Goal: Navigation & Orientation: Find specific page/section

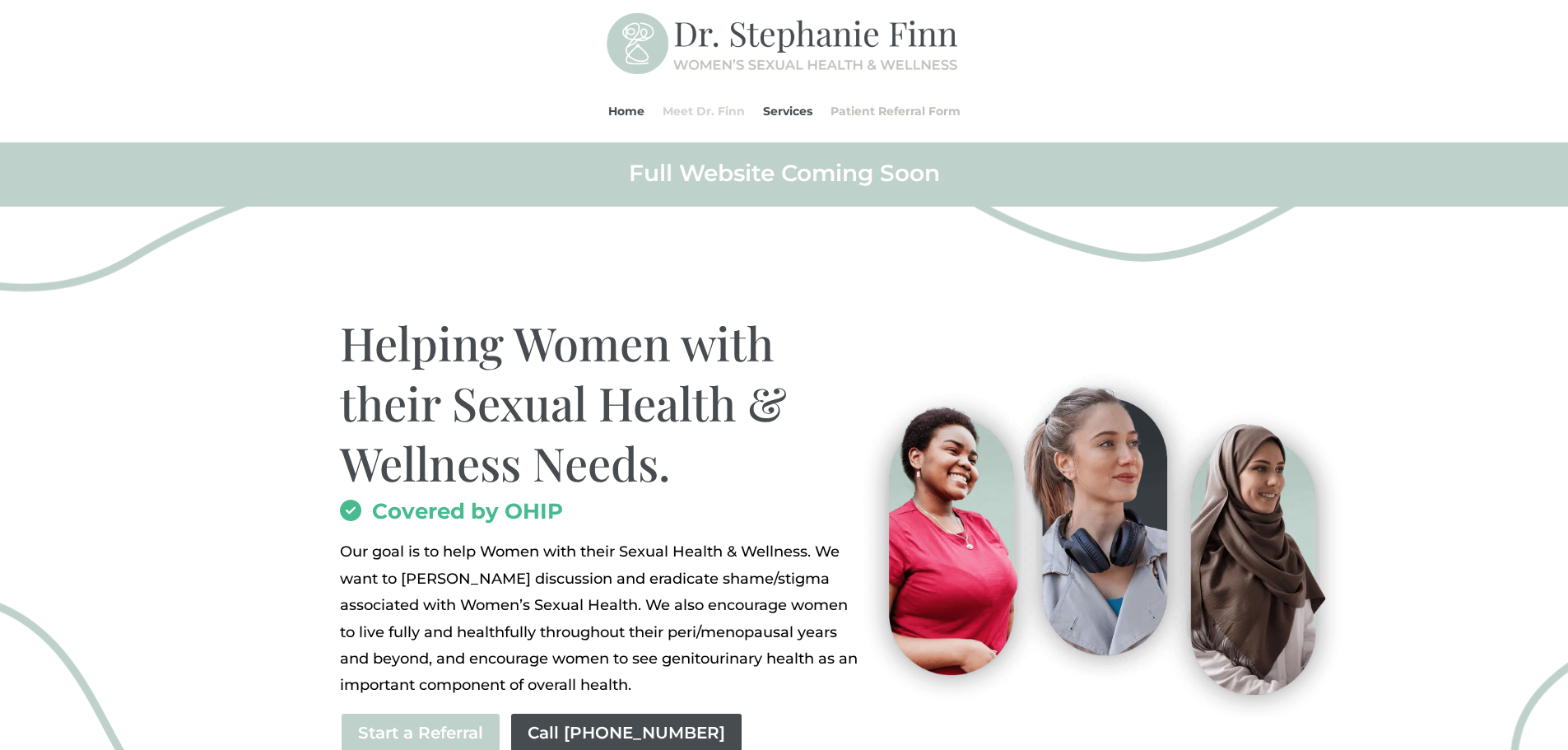
click at [716, 115] on link "Meet Dr. Finn" at bounding box center [704, 111] width 82 height 62
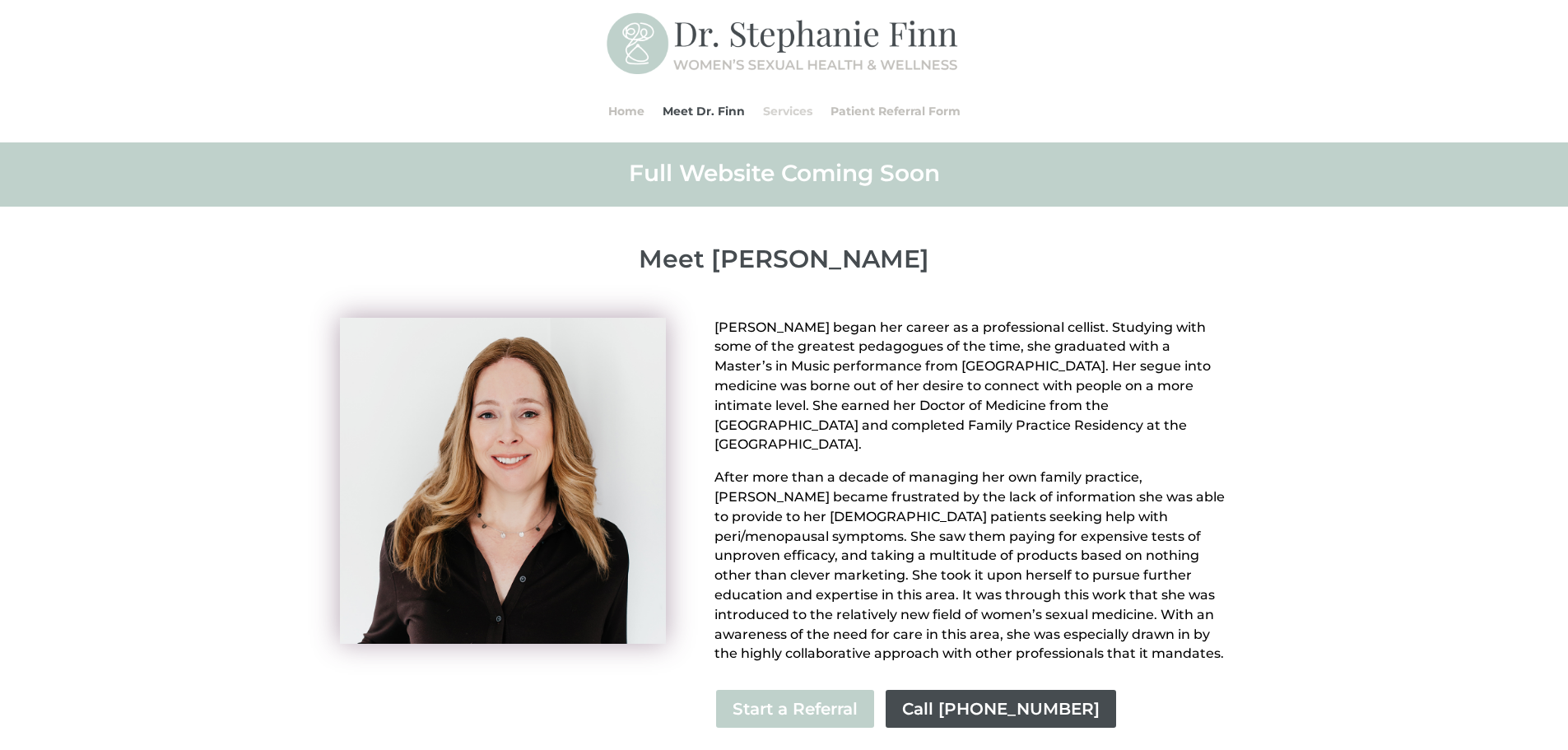
click at [782, 104] on link "Services" at bounding box center [788, 111] width 49 height 62
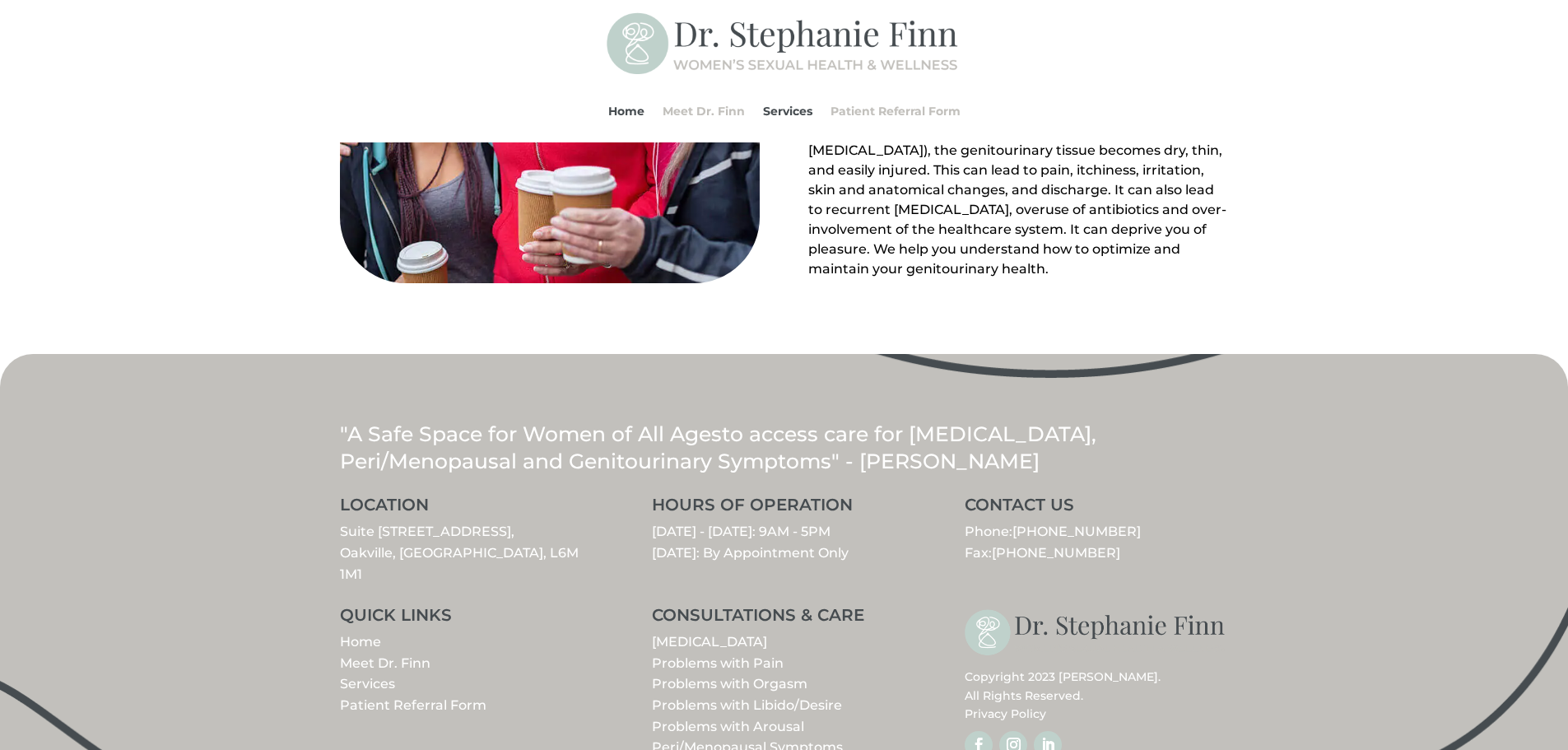
scroll to position [1851, 0]
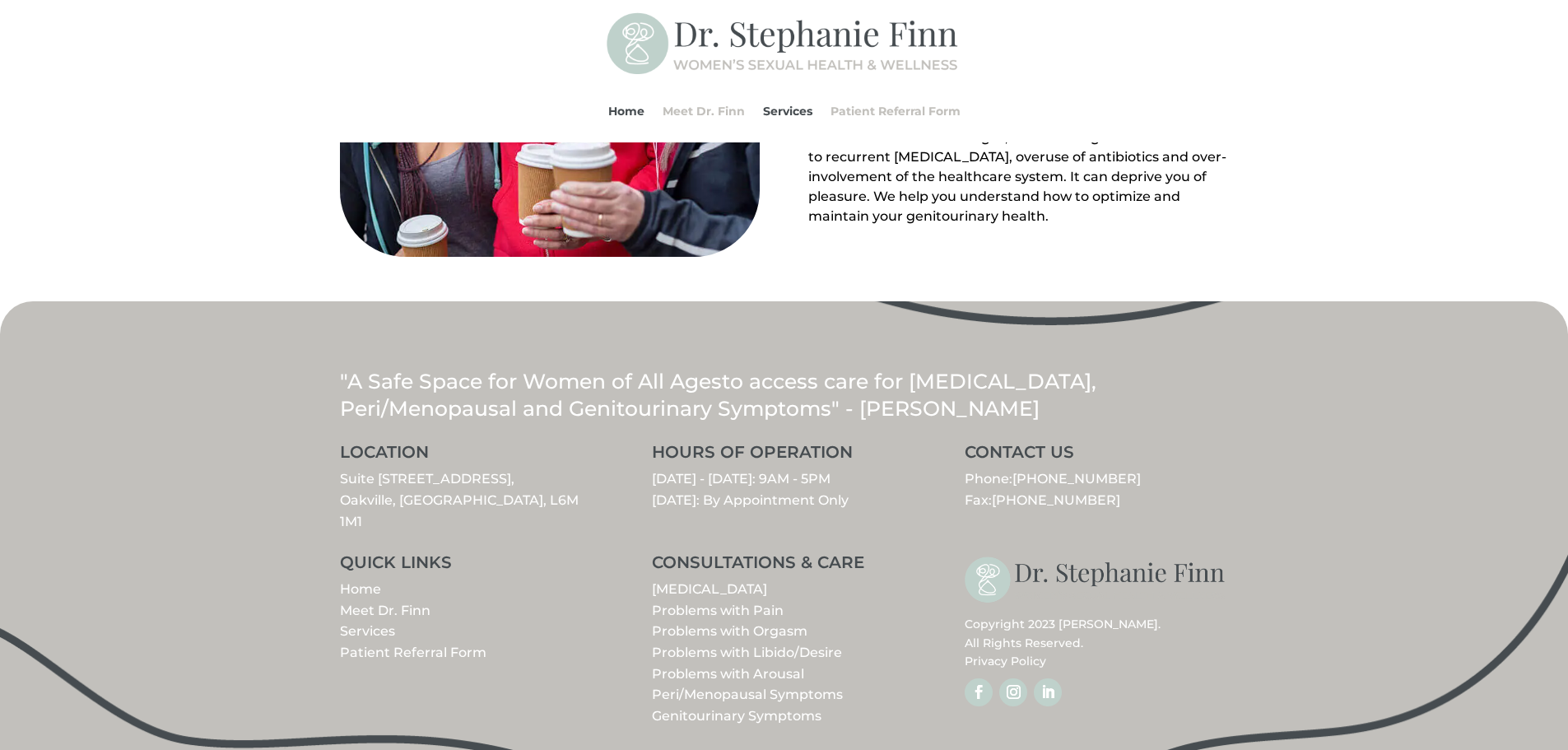
click at [755, 687] on link "Peri/Menopausal Symptoms" at bounding box center [747, 694] width 191 height 16
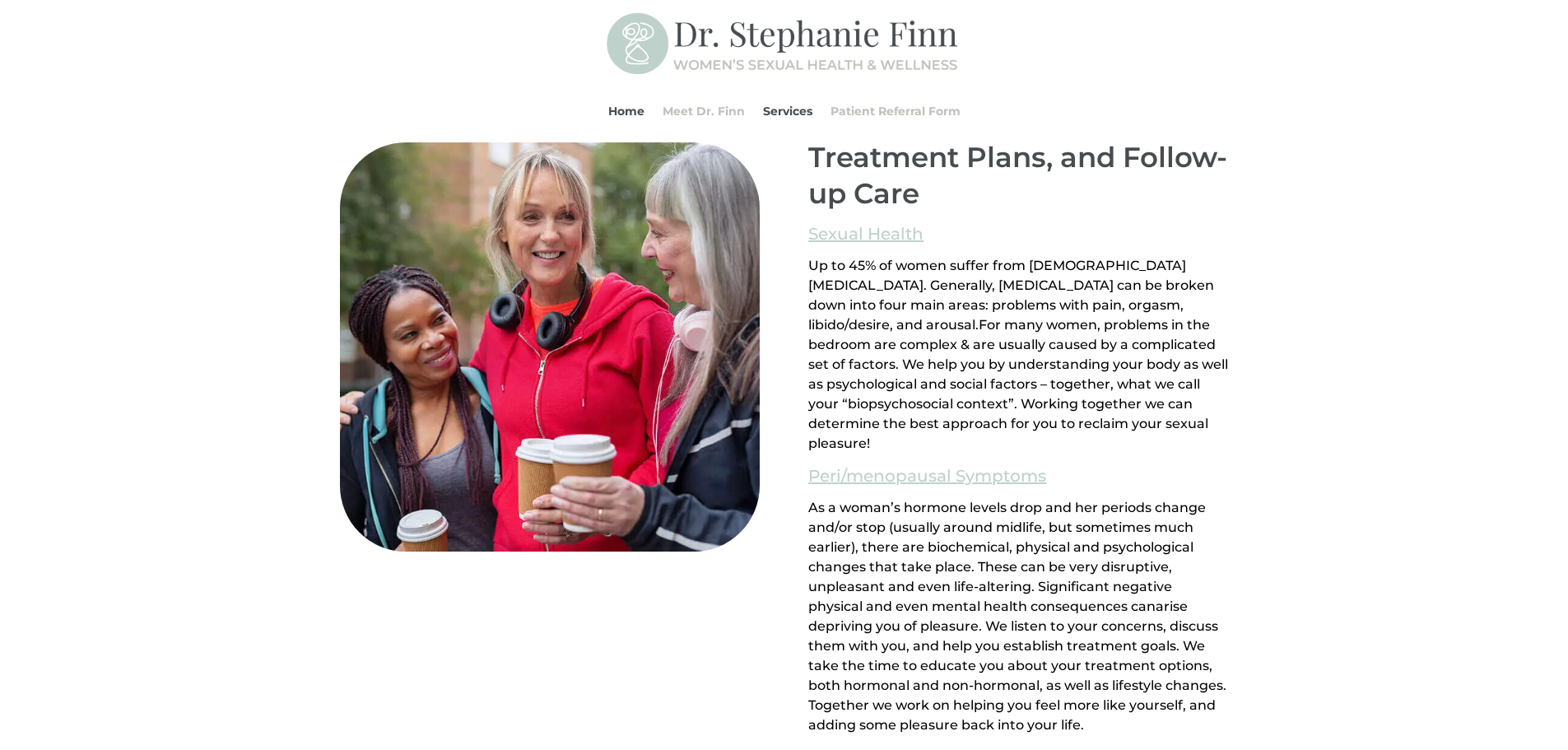
scroll to position [894, 0]
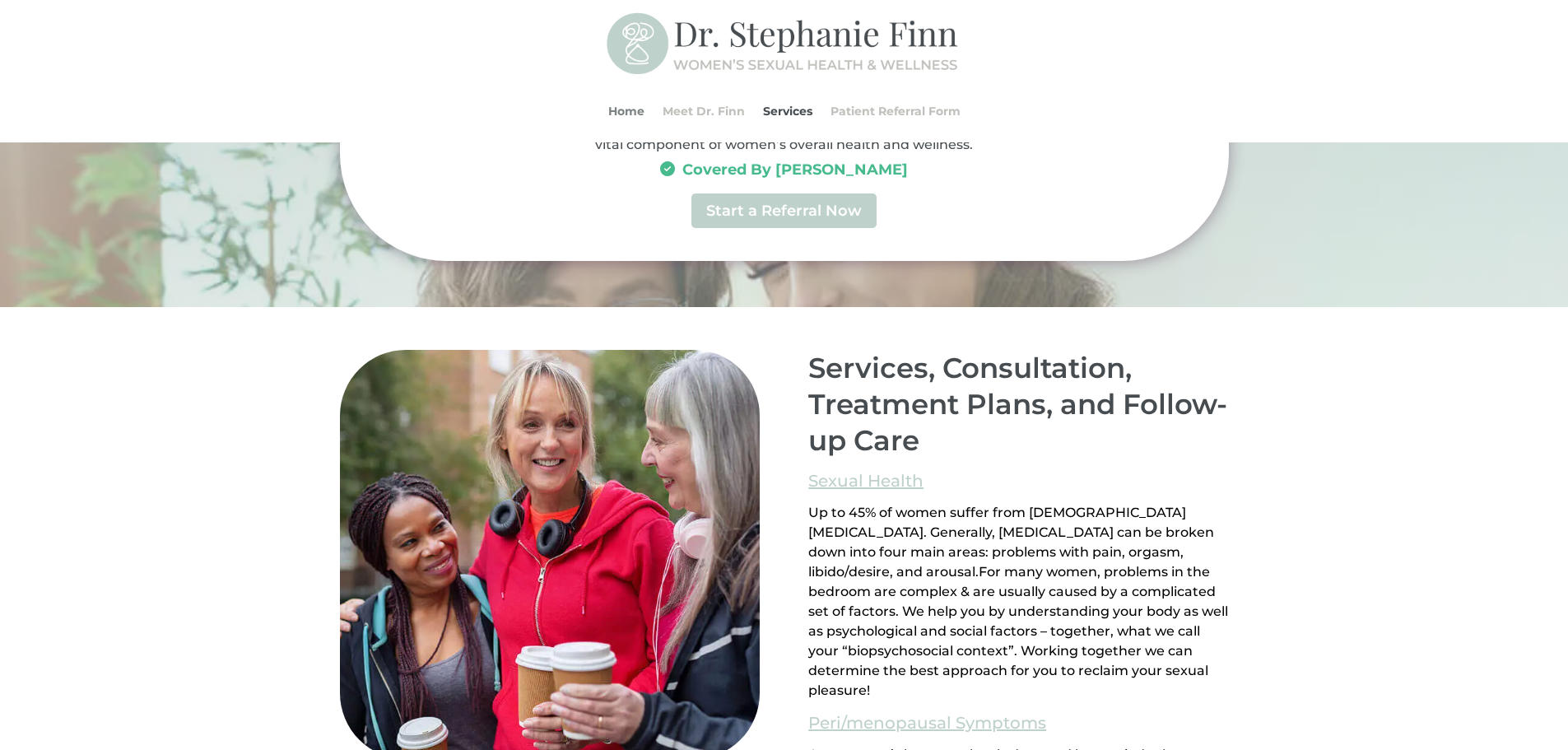
click at [633, 109] on link "Home" at bounding box center [626, 111] width 36 height 62
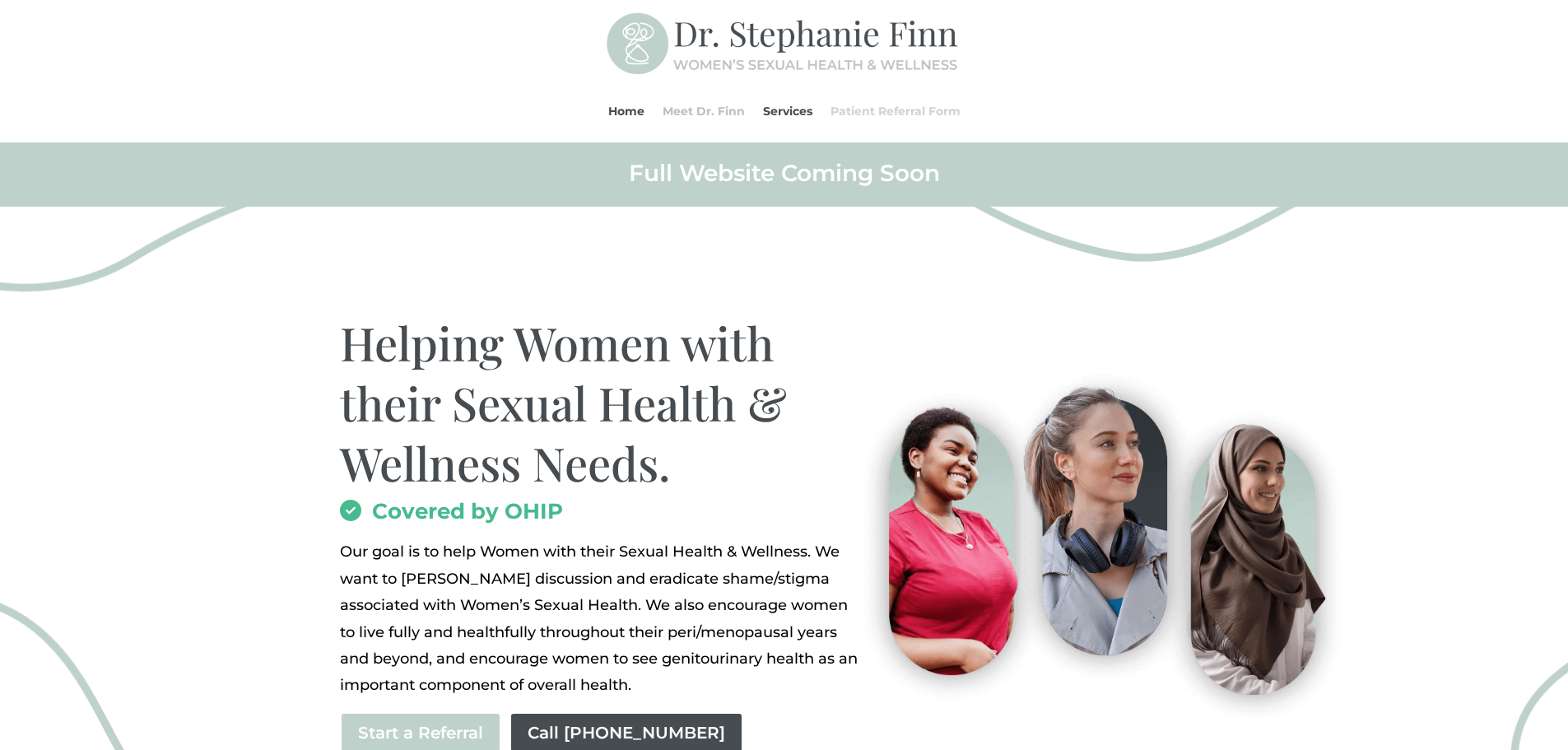
click at [941, 116] on link "Patient Referral Form" at bounding box center [895, 111] width 130 height 62
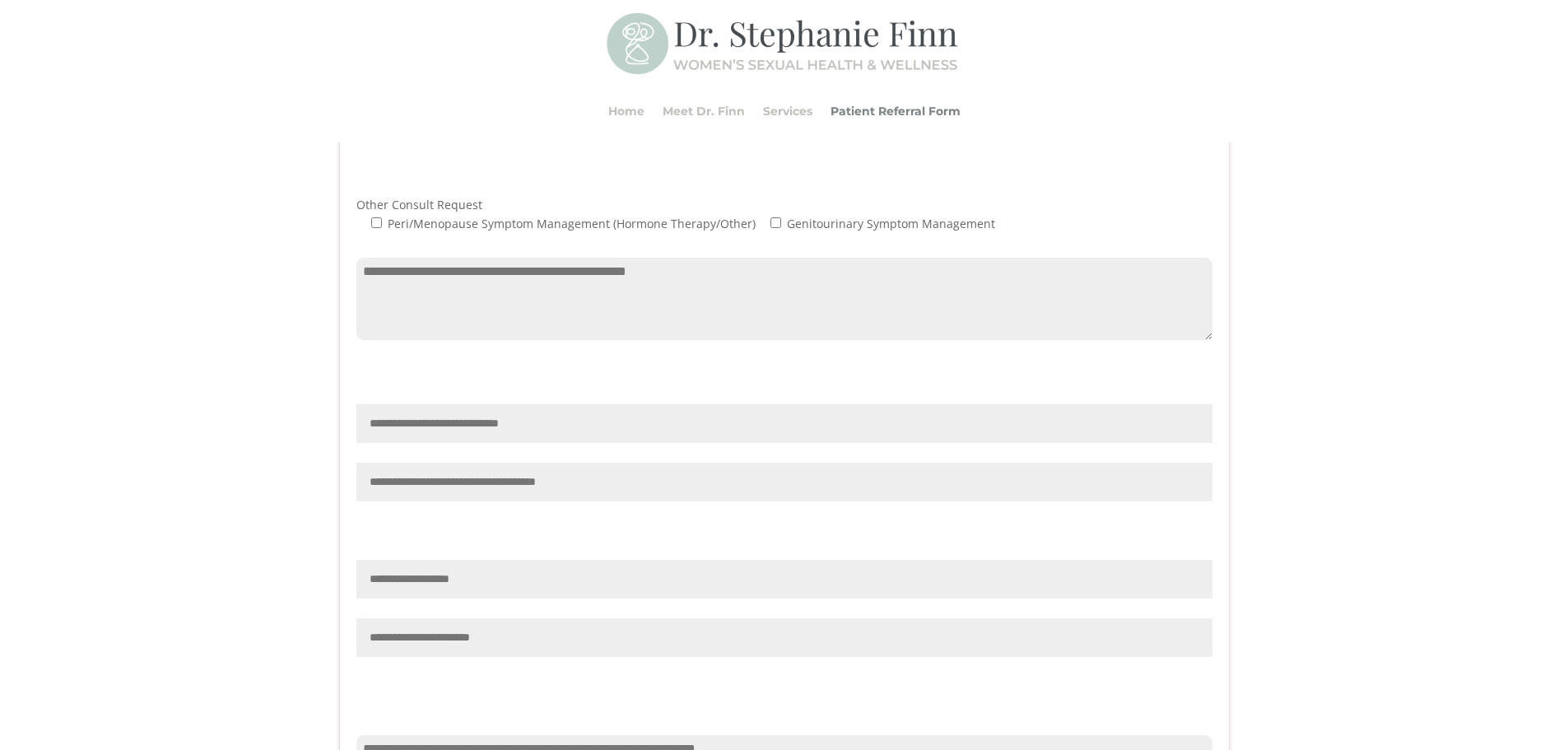
scroll to position [1152, 0]
